Goal: Task Accomplishment & Management: Complete application form

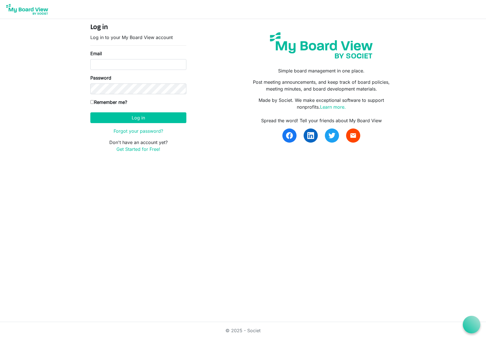
click at [351, 47] on img at bounding box center [321, 45] width 111 height 35
click at [28, 8] on img at bounding box center [27, 9] width 45 height 14
click at [35, 12] on img at bounding box center [27, 9] width 45 height 14
click at [141, 147] on link "Get Started for Free!" at bounding box center [138, 149] width 44 height 6
